Goal: Register for event/course

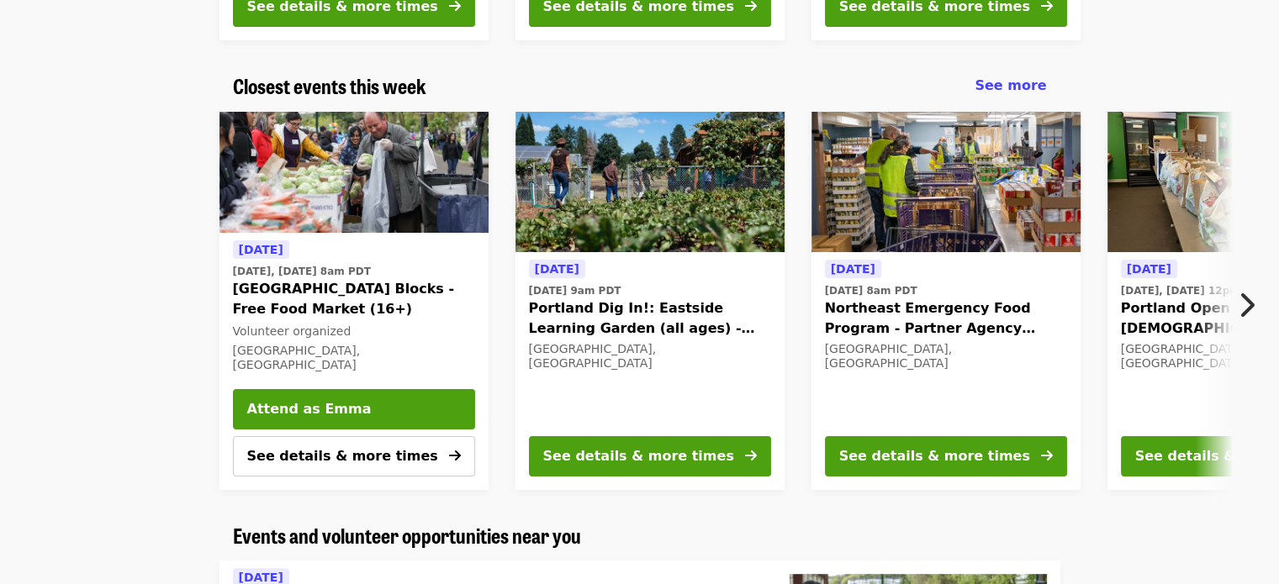
scroll to position [534, 0]
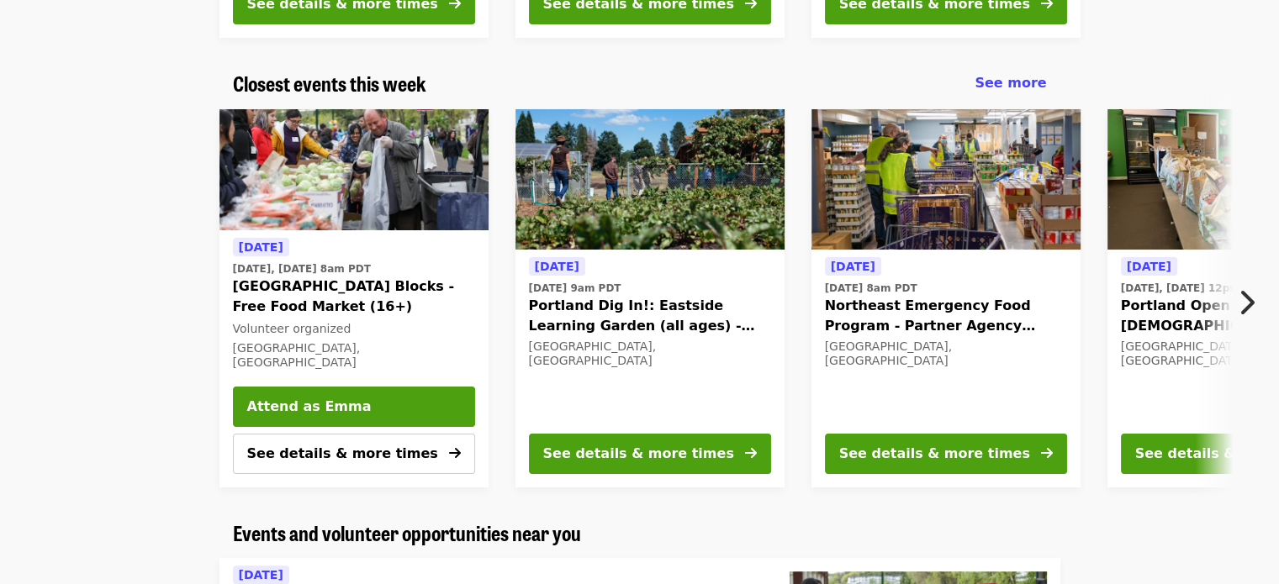
click at [1250, 304] on icon "chevron-right icon" at bounding box center [1246, 303] width 17 height 32
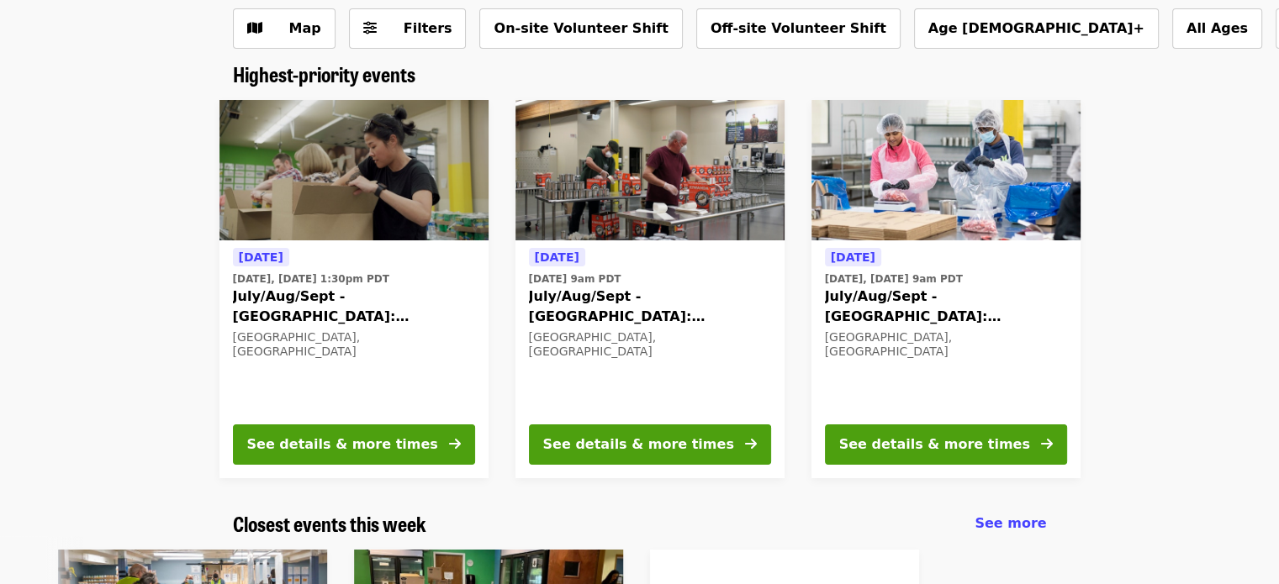
scroll to position [93, 0]
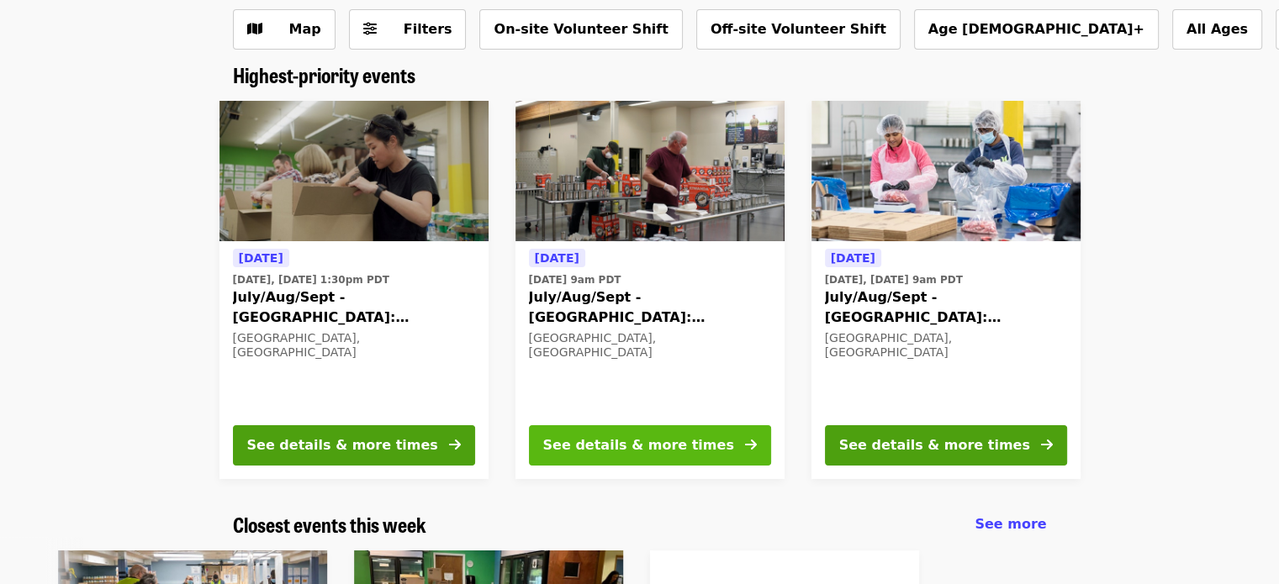
click at [616, 446] on div "See details & more times" at bounding box center [638, 446] width 191 height 20
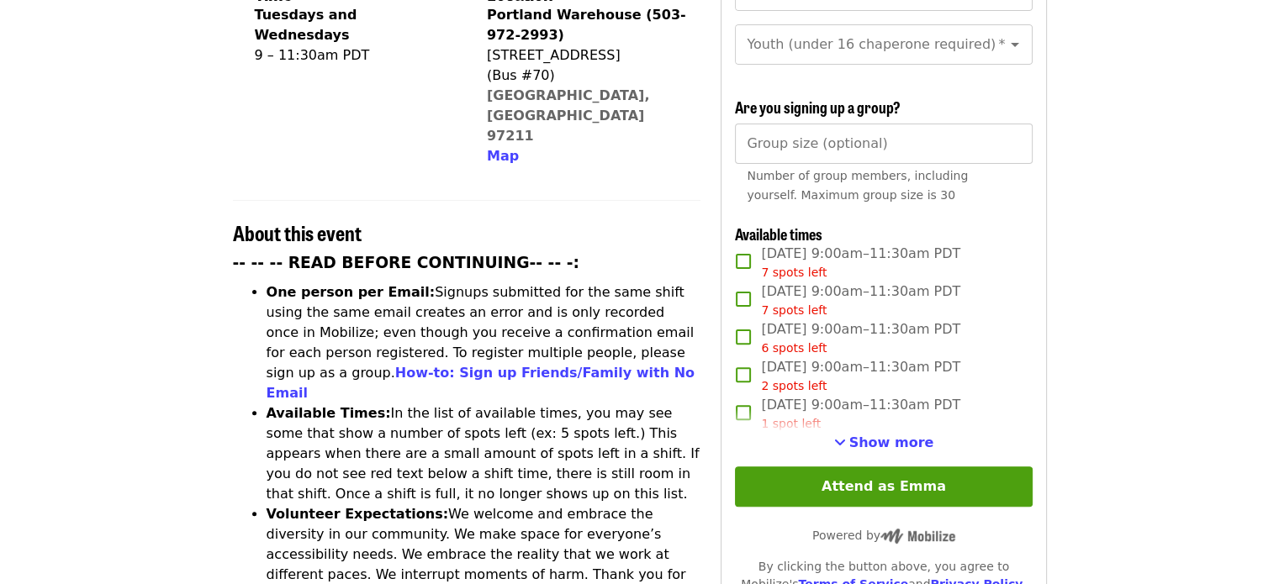
scroll to position [473, 0]
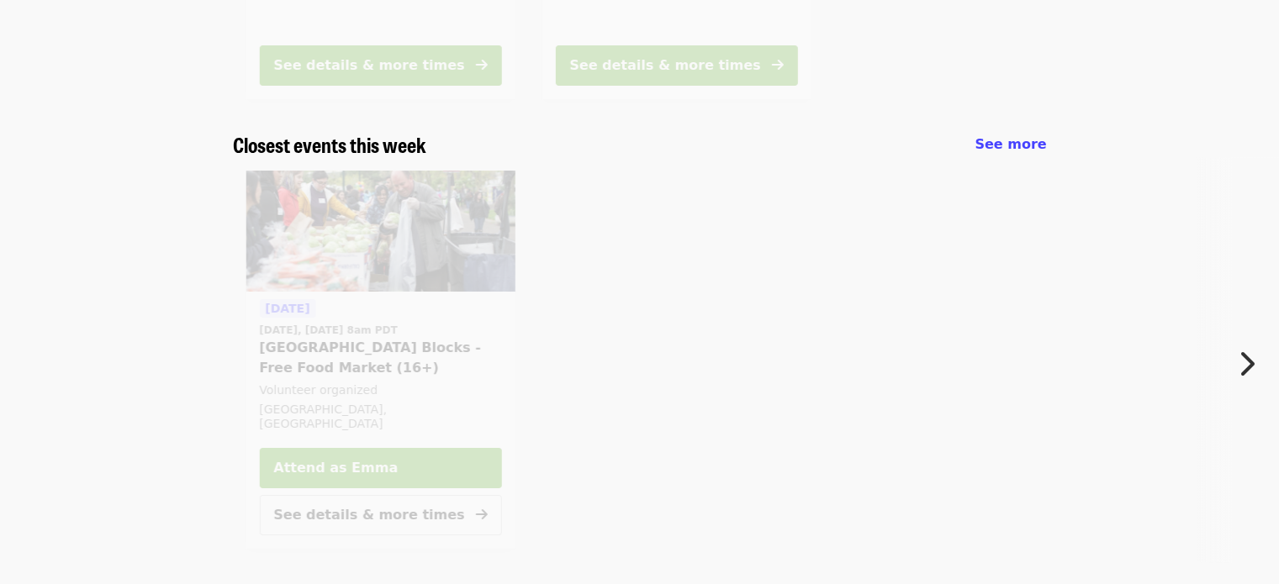
scroll to position [93, 0]
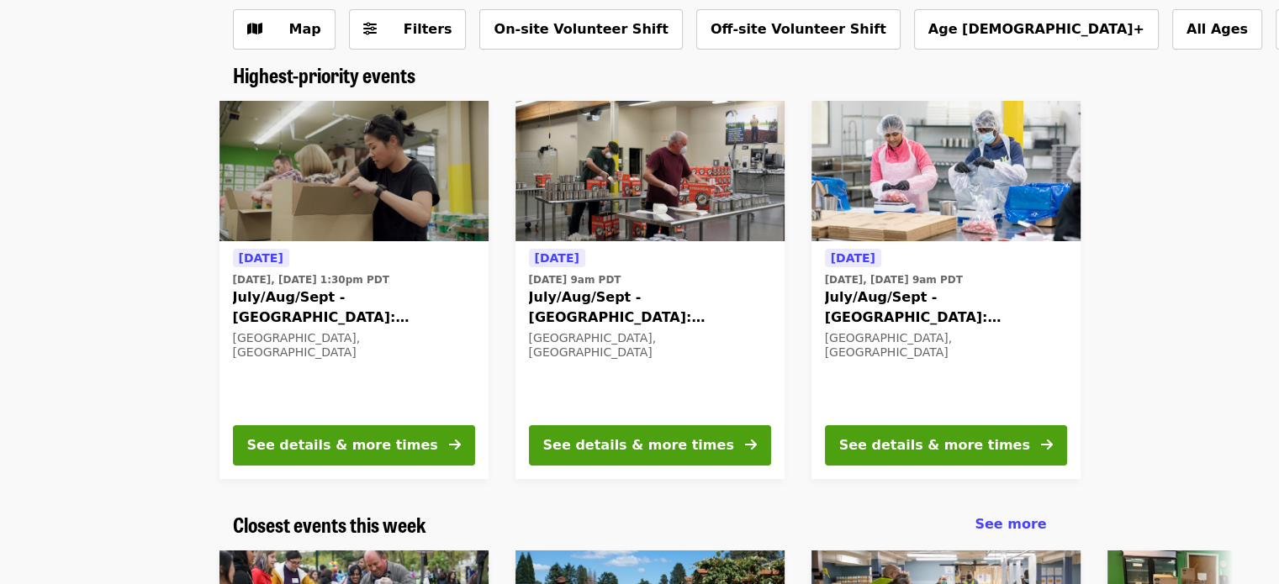
click at [246, 302] on span "July/Aug/Sept - [GEOGRAPHIC_DATA]: Repack/Sort (age [DEMOGRAPHIC_DATA]+)" at bounding box center [354, 308] width 242 height 40
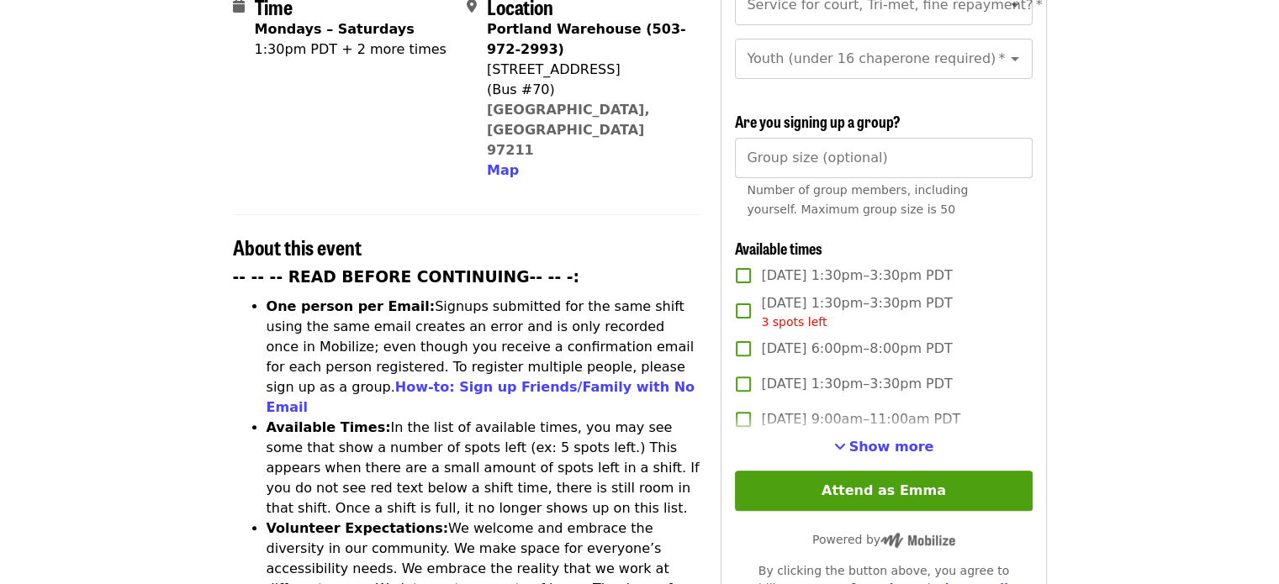
scroll to position [454, 0]
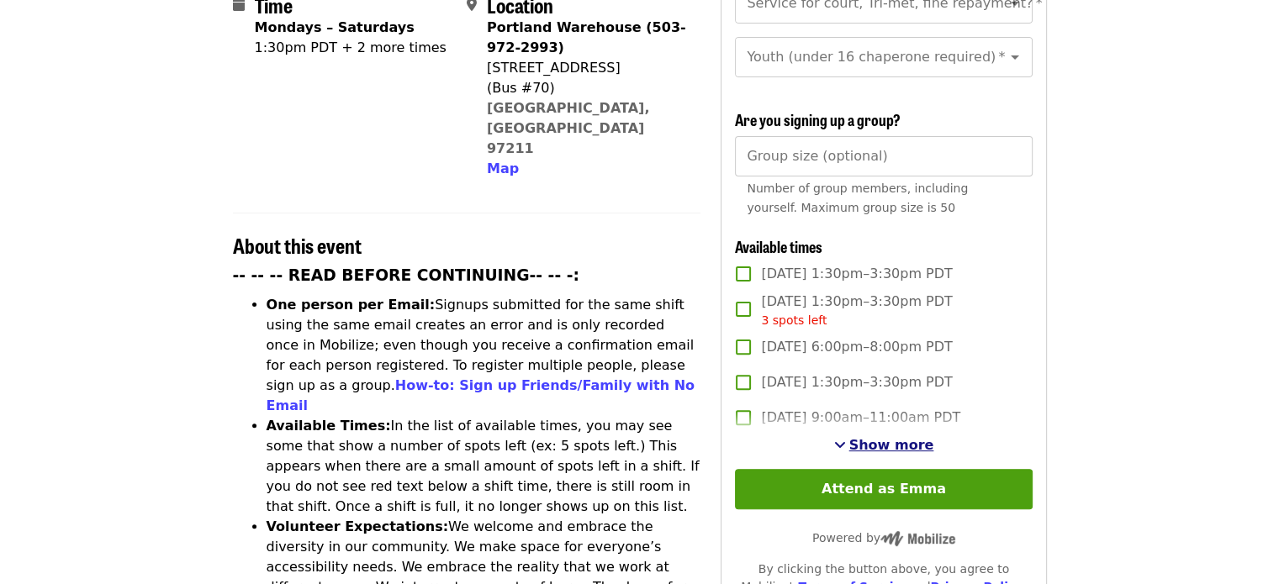
click at [897, 437] on span "Show more" at bounding box center [891, 445] width 85 height 16
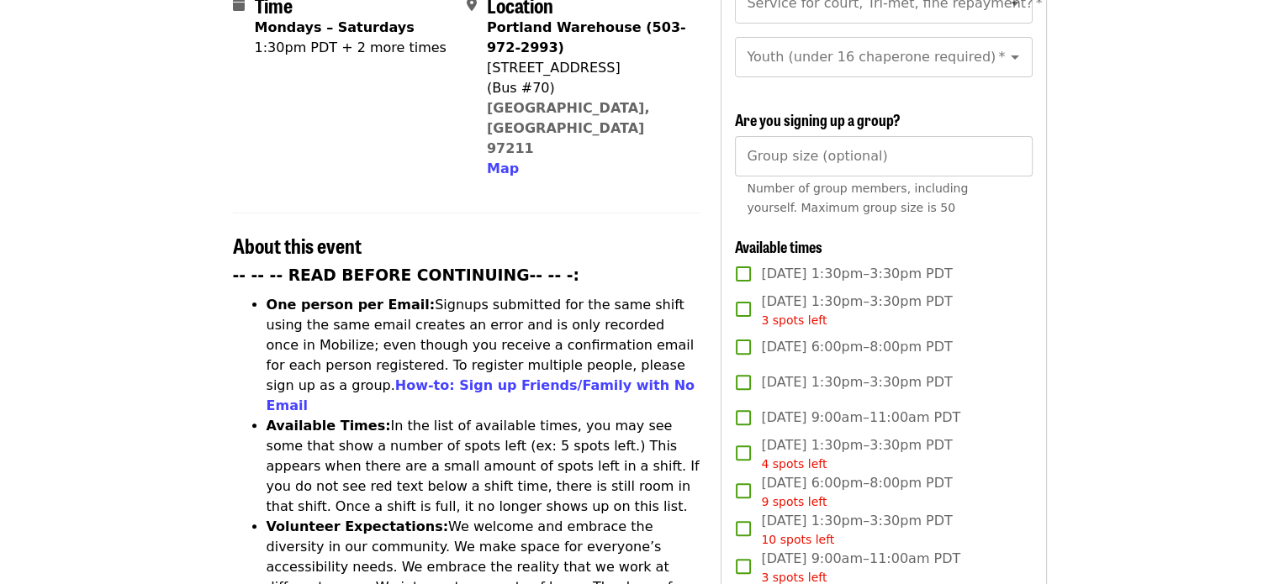
scroll to position [461, 0]
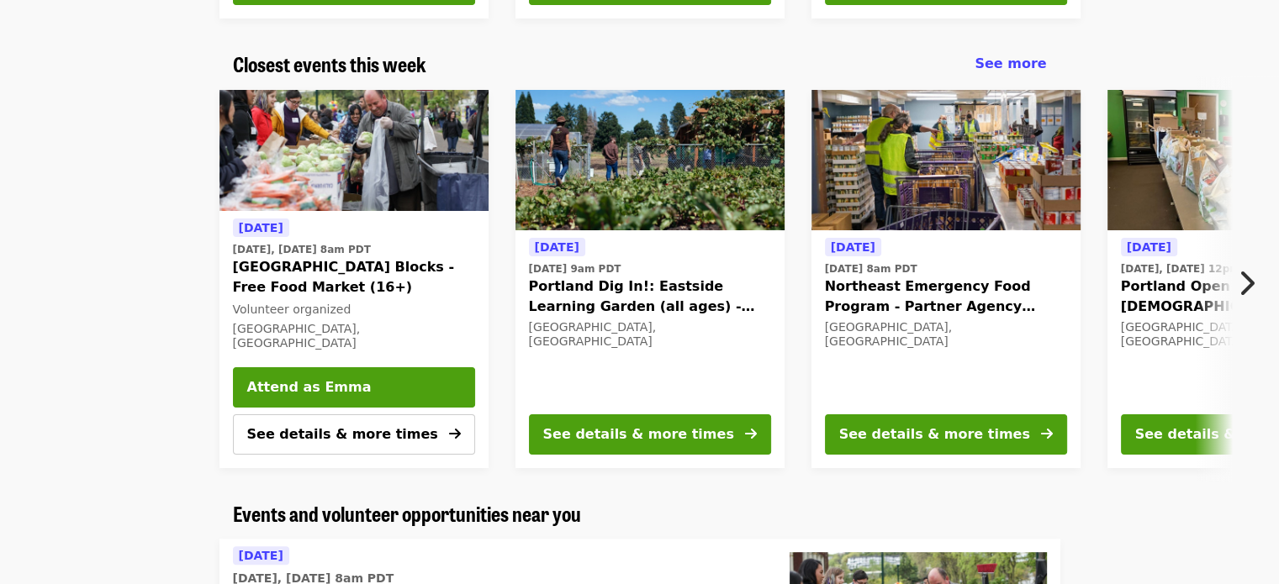
scroll to position [552, 0]
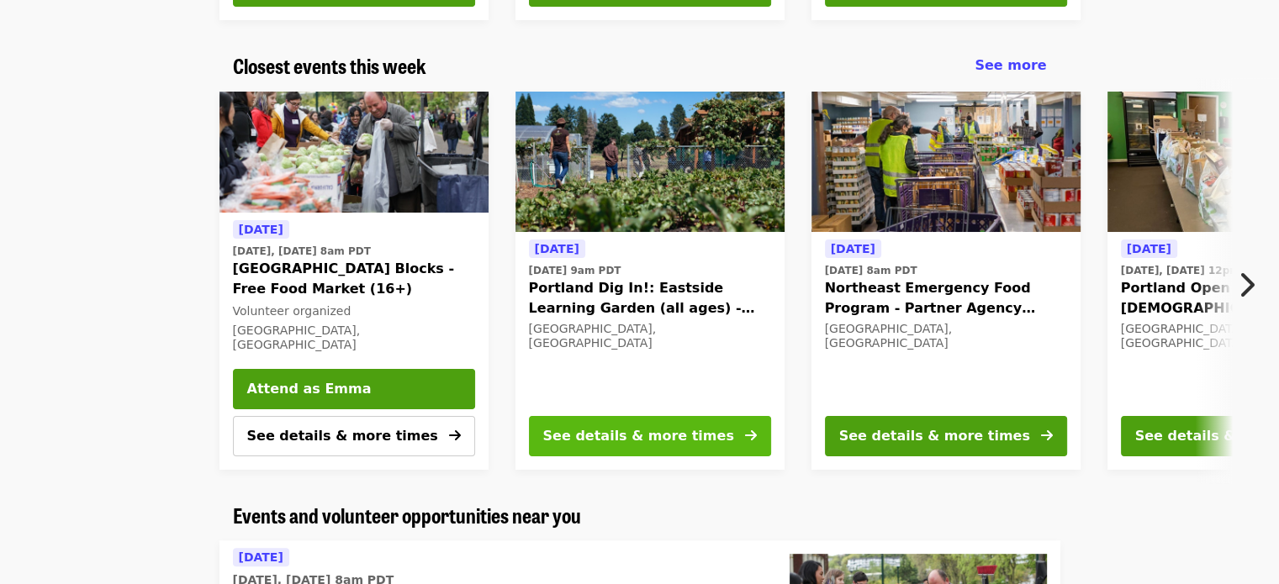
click at [661, 440] on div "See details & more times" at bounding box center [638, 436] width 191 height 20
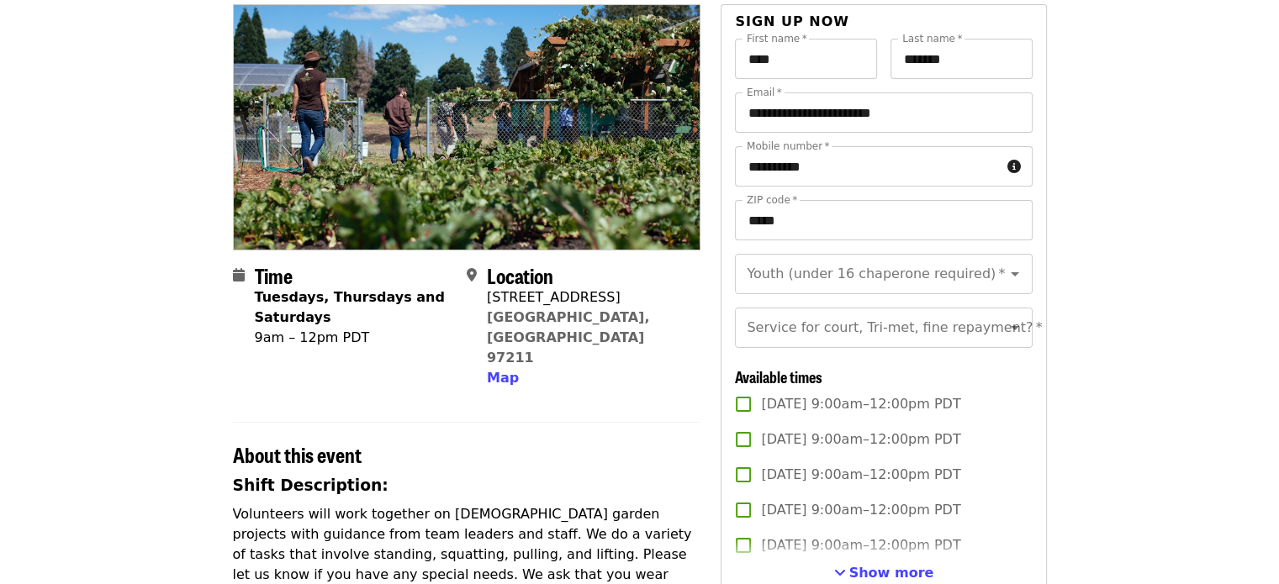
scroll to position [157, 0]
